Goal: Task Accomplishment & Management: Manage account settings

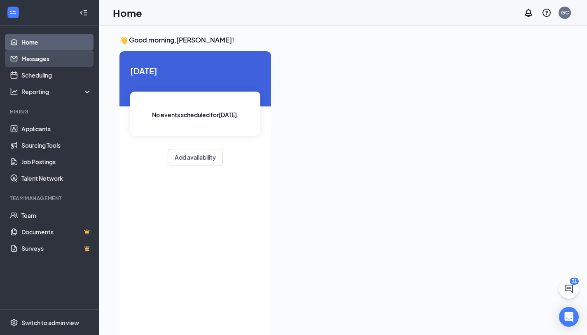
click at [42, 63] on link "Messages" at bounding box center [56, 58] width 70 height 16
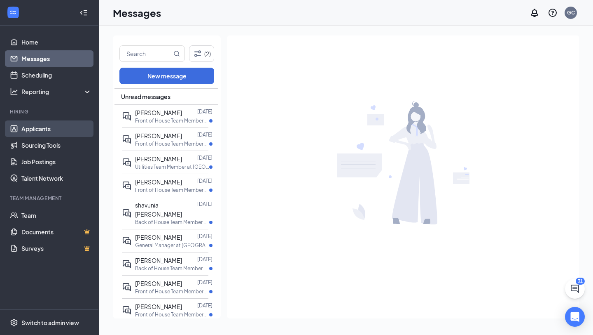
click at [42, 130] on link "Applicants" at bounding box center [56, 128] width 70 height 16
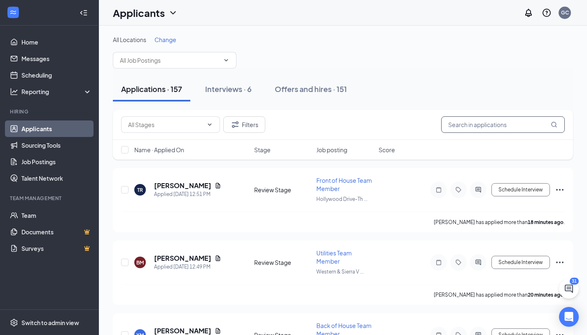
click at [457, 121] on input "text" at bounding box center [503, 124] width 124 height 16
type input "k"
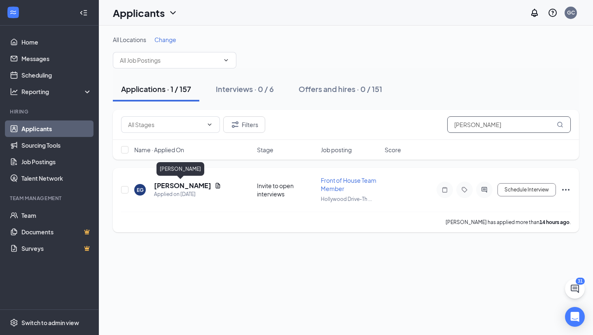
type input "[PERSON_NAME]"
click at [215, 185] on icon "Document" at bounding box center [218, 185] width 7 height 7
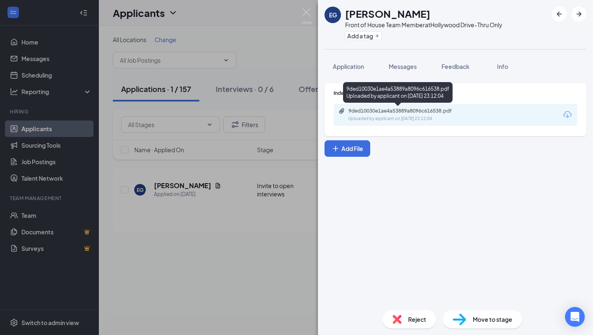
click at [408, 114] on div "9ded10030e1ae4a53889a8096c616538.pdf Uploaded by applicant on [DATE] 23:12:04" at bounding box center [405, 115] width 133 height 14
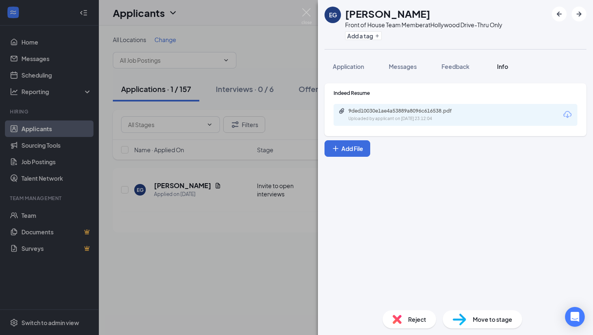
click at [501, 66] on span "Info" at bounding box center [502, 66] width 11 height 7
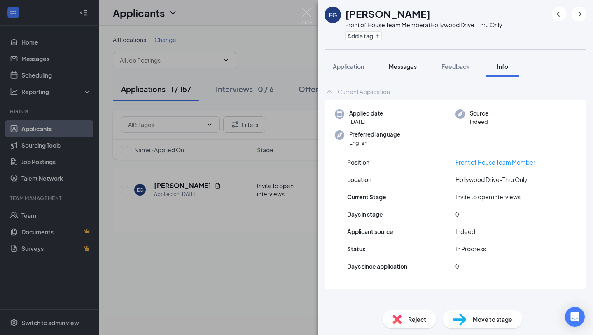
click at [410, 69] on span "Messages" at bounding box center [403, 66] width 28 height 7
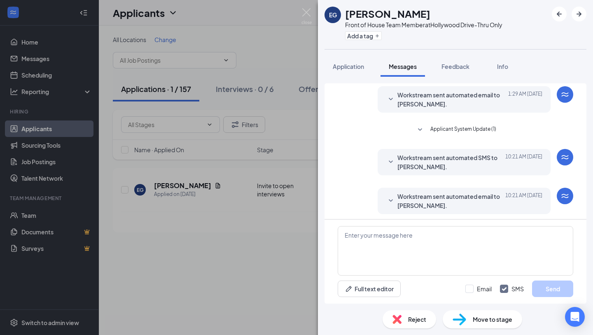
scroll to position [195, 0]
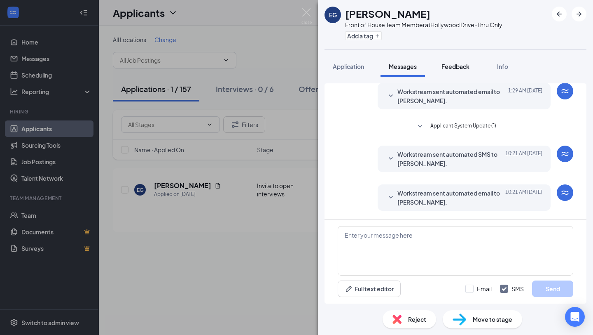
click at [444, 68] on span "Feedback" at bounding box center [456, 66] width 28 height 7
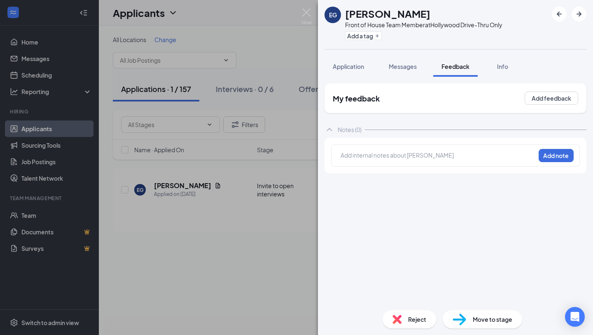
click at [386, 156] on div at bounding box center [438, 155] width 194 height 9
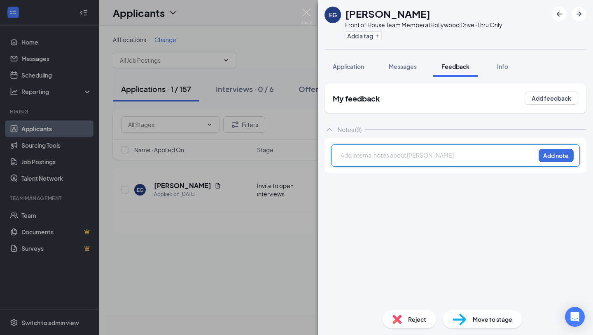
click at [344, 158] on div at bounding box center [438, 155] width 194 height 9
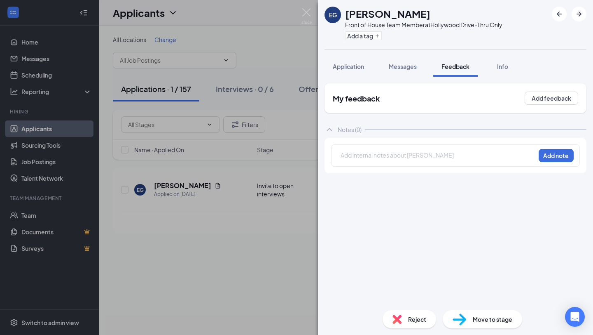
click at [340, 155] on div "Add internal notes about [PERSON_NAME] Add note" at bounding box center [455, 155] width 249 height 22
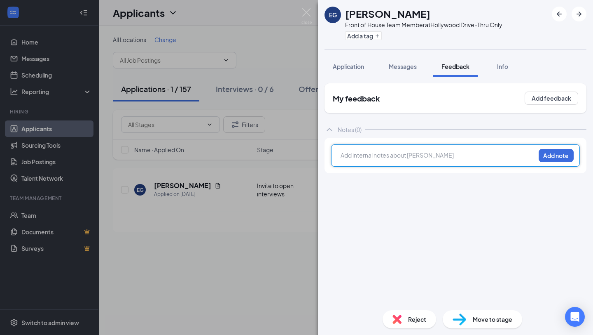
click at [347, 152] on div at bounding box center [438, 155] width 194 height 9
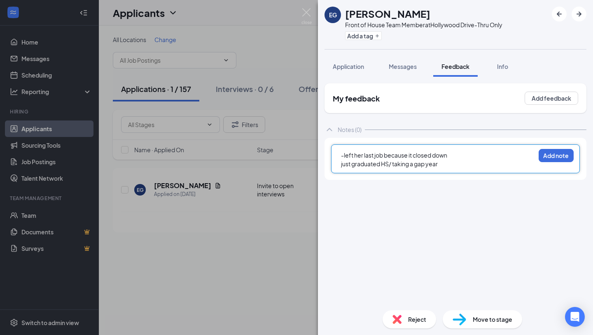
click at [341, 164] on span "just graduated HS/ taking a gap year" at bounding box center [389, 163] width 97 height 7
click at [444, 166] on div "-just graduated HS/ taking a gap year" at bounding box center [438, 163] width 194 height 9
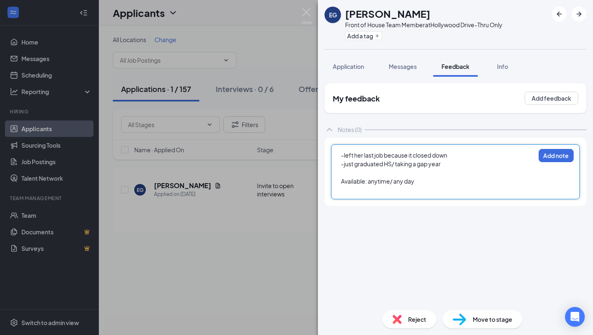
click at [341, 190] on div at bounding box center [438, 189] width 194 height 9
click at [420, 182] on div "Available: anytime/ any day" at bounding box center [438, 181] width 194 height 9
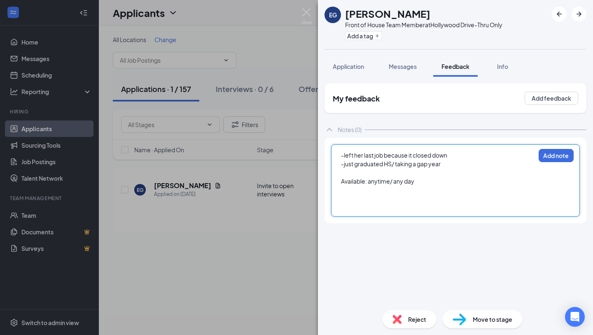
click at [341, 181] on span "Available: anytime/ any day" at bounding box center [377, 180] width 73 height 7
click at [424, 186] on div at bounding box center [438, 189] width 194 height 9
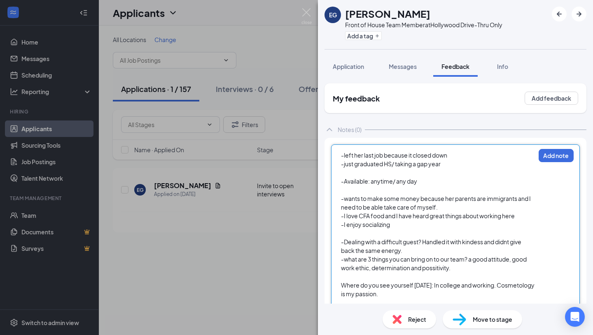
click at [388, 302] on div at bounding box center [438, 302] width 194 height 9
click at [386, 287] on span "Where do you see yourself [DATE]: In college and working. Cosmetology is my pas…" at bounding box center [438, 289] width 194 height 16
click at [343, 281] on div "Where do you see yourself [DATE]: In college and working. Cosmetology is my pas…" at bounding box center [438, 289] width 194 height 17
click at [424, 297] on div "-Where do you see yourself [DATE]: In college and working. Cosmetology is my pa…" at bounding box center [438, 289] width 194 height 17
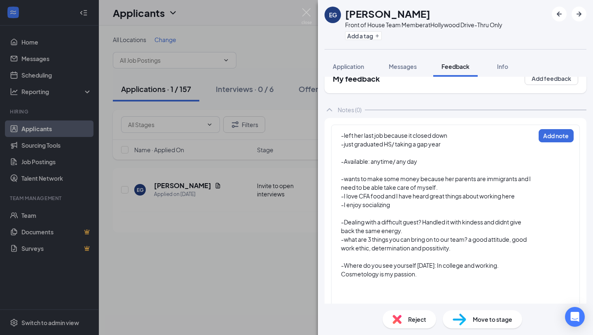
scroll to position [41, 0]
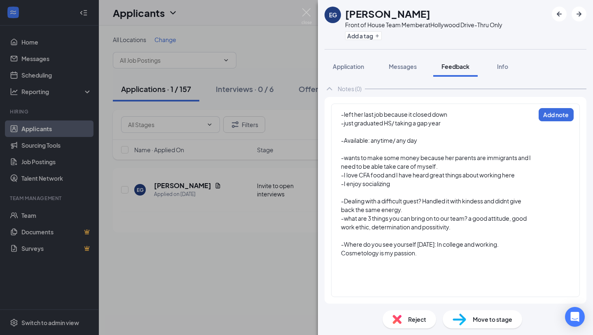
click at [335, 269] on div "-left her last job because it closed down -just graduated HS/ taking a gap year…" at bounding box center [455, 199] width 249 height 193
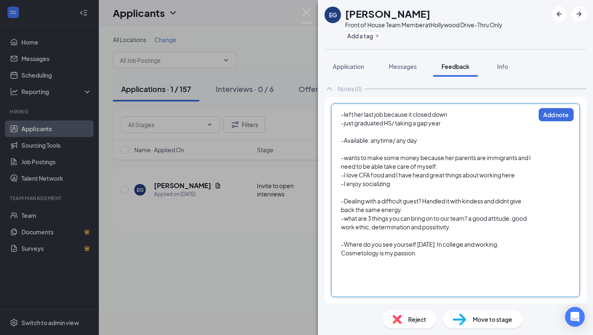
click at [344, 268] on div at bounding box center [438, 270] width 194 height 9
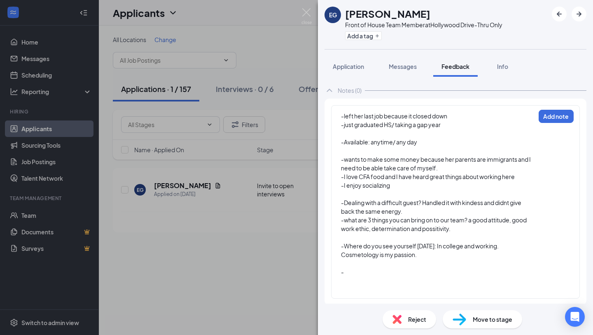
scroll to position [38, 0]
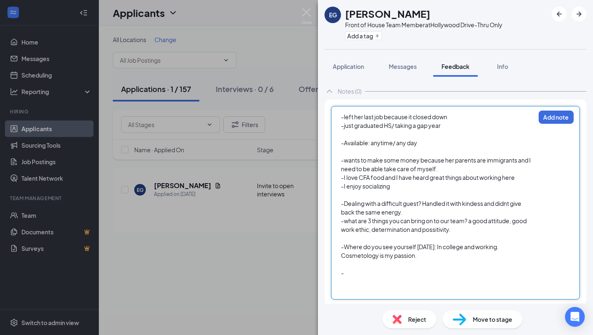
click at [354, 274] on div "-" at bounding box center [438, 272] width 194 height 9
click at [347, 272] on div "-" at bounding box center [438, 272] width 194 height 9
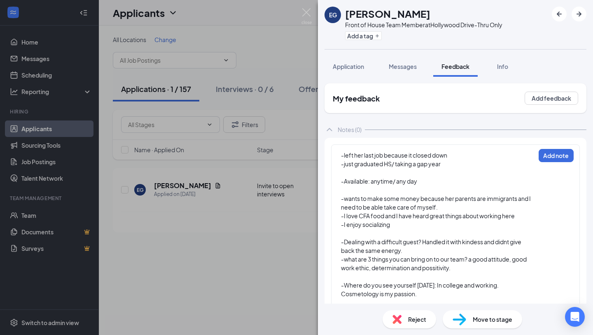
scroll to position [41, 0]
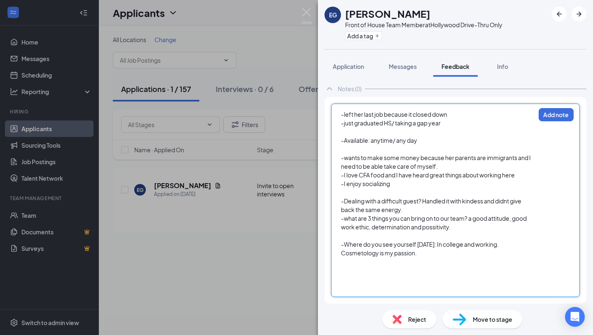
click at [431, 265] on div at bounding box center [438, 261] width 194 height 9
click at [421, 264] on div at bounding box center [438, 261] width 194 height 9
click at [421, 249] on div "-Where do you see yourself [DATE]: In college and working. Cosmetology is my pa…" at bounding box center [438, 248] width 194 height 17
click at [418, 259] on div at bounding box center [438, 261] width 194 height 9
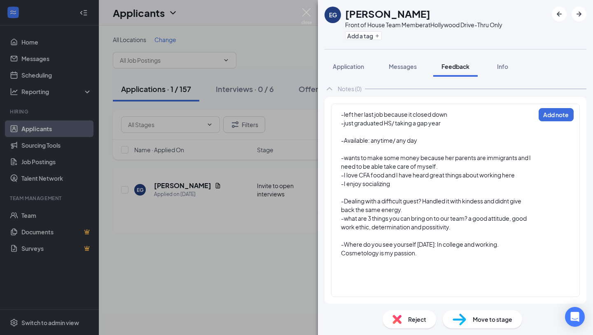
scroll to position [18, 0]
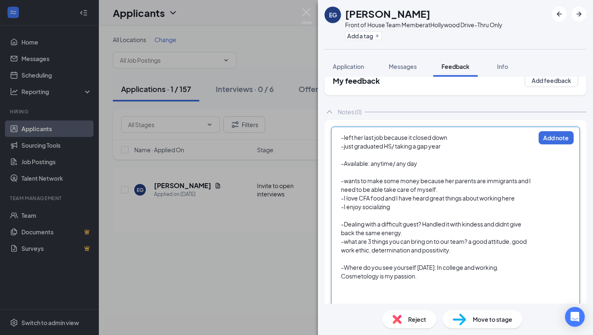
click at [445, 276] on div "-Where do you see yourself [DATE]: In college and working. Cosmetology is my pa…" at bounding box center [438, 271] width 194 height 17
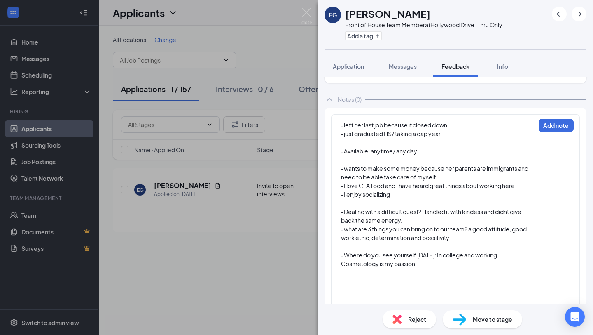
scroll to position [49, 0]
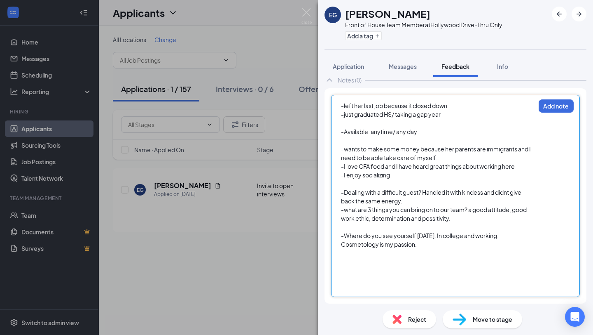
click at [417, 246] on span "-Where do you see yourself [DATE]: In college and working. Cosmetology is my pa…" at bounding box center [420, 240] width 159 height 16
click at [418, 246] on span "-Where do you see yourself [DATE]: In college and working. Cosmetology is my pa…" at bounding box center [420, 240] width 159 height 16
click at [425, 246] on div "-Where do you see yourself [DATE]: In college and working. Cosmetology is my pa…" at bounding box center [438, 239] width 194 height 17
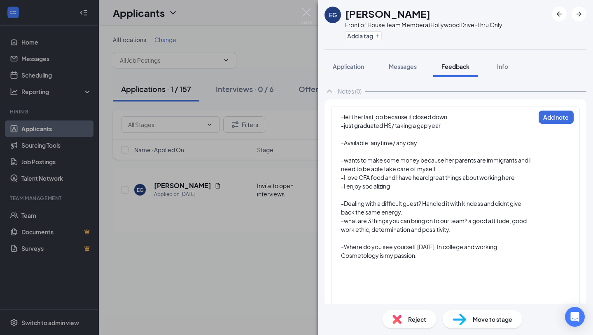
scroll to position [67, 0]
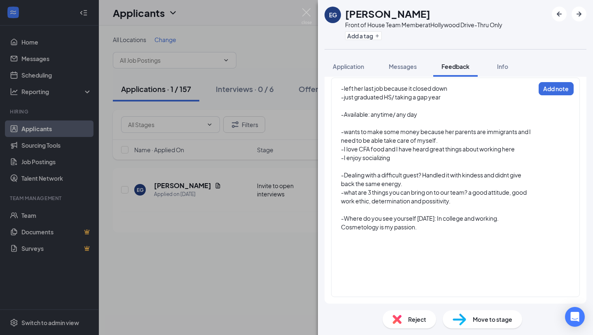
click at [421, 230] on div "-Where do you see yourself [DATE]: In college and working. Cosmetology is my pa…" at bounding box center [438, 222] width 194 height 17
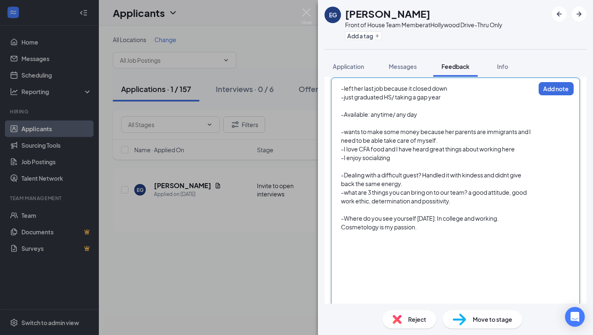
click at [377, 239] on div at bounding box center [438, 235] width 194 height 9
click at [412, 235] on div at bounding box center [438, 235] width 194 height 9
click at [419, 233] on div at bounding box center [438, 235] width 194 height 9
click at [419, 230] on div "-Where do you see yourself [DATE]: In college and working. Cosmetology is my pa…" at bounding box center [438, 222] width 194 height 17
click at [437, 234] on div at bounding box center [438, 235] width 194 height 9
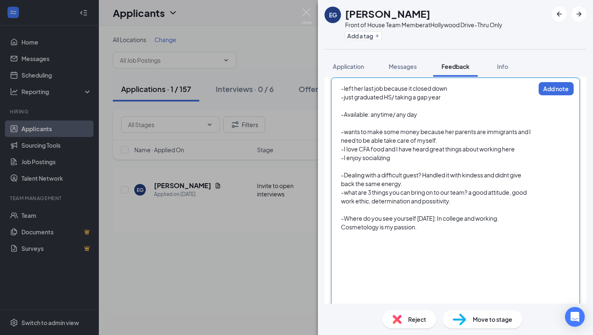
click at [436, 239] on div at bounding box center [438, 235] width 194 height 9
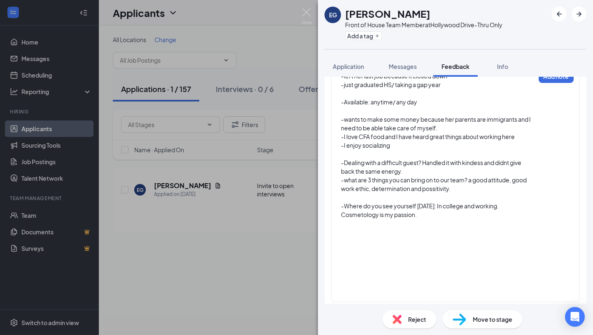
scroll to position [84, 0]
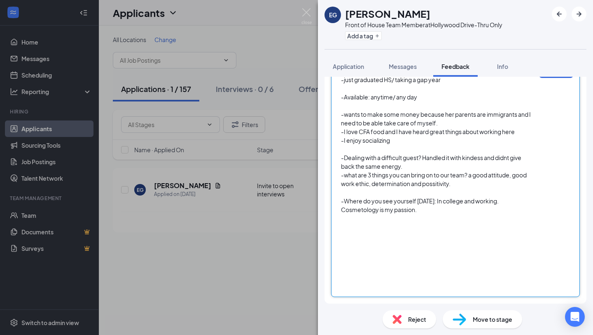
click at [424, 213] on div "-Where do you see yourself [DATE]: In college and working. Cosmetology is my pa…" at bounding box center [438, 205] width 194 height 17
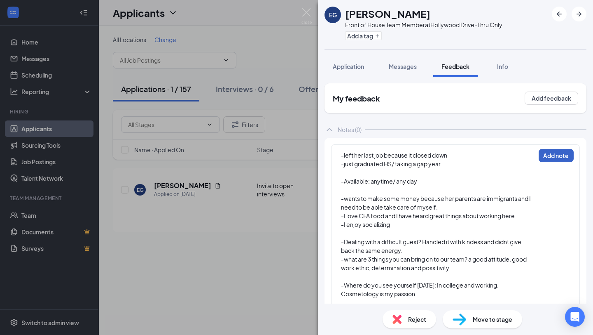
click at [553, 157] on button "Add note" at bounding box center [556, 155] width 35 height 13
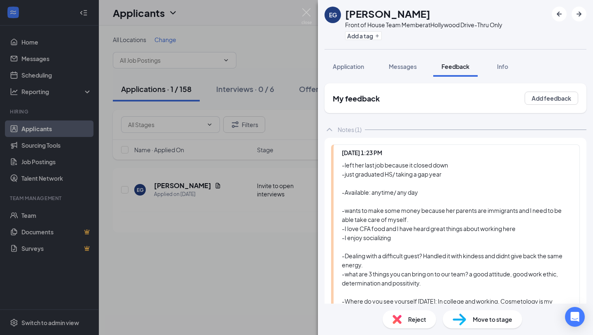
scroll to position [80, 0]
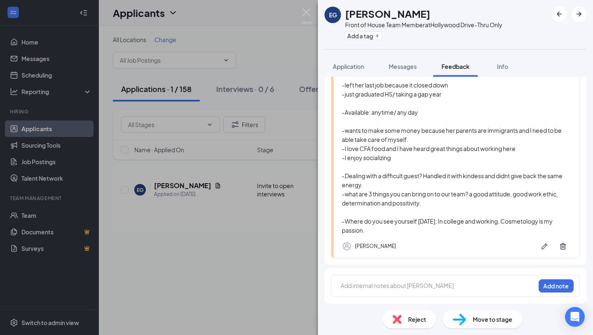
click at [369, 232] on div "-left her last job because it closed down -just graduated HS/ taking a gap year…" at bounding box center [457, 157] width 230 height 154
click at [253, 246] on div "EG [PERSON_NAME] Front of House Team Member at [GEOGRAPHIC_DATA]-Thru Only Add …" at bounding box center [296, 167] width 593 height 335
